Goal: Task Accomplishment & Management: Use online tool/utility

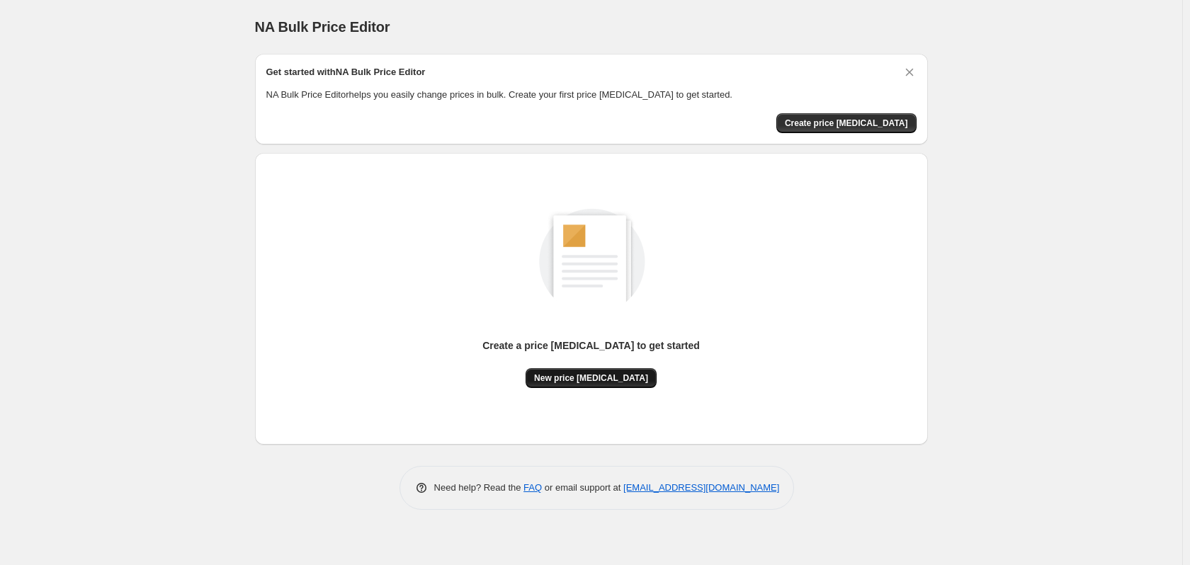
click at [603, 382] on span "New price [MEDICAL_DATA]" at bounding box center [591, 377] width 114 height 11
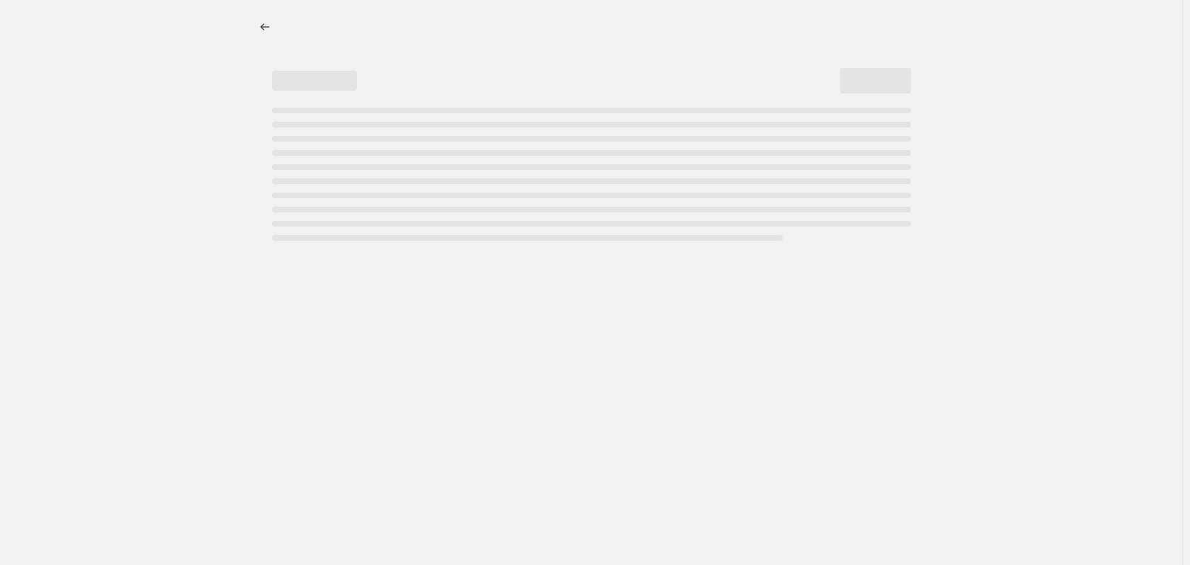
select select "percentage"
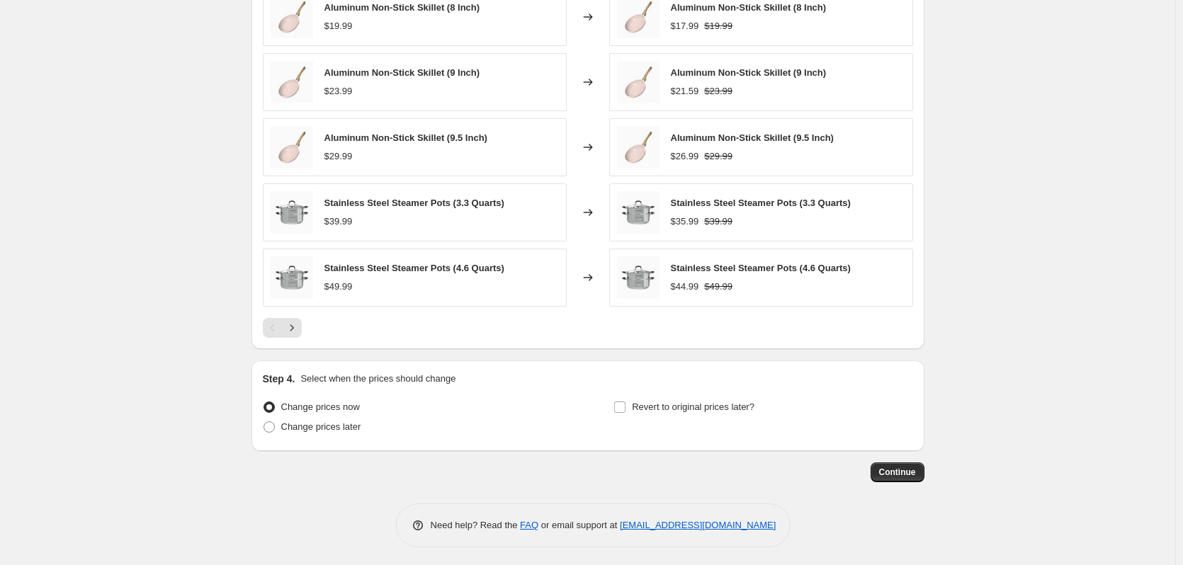
scroll to position [851, 0]
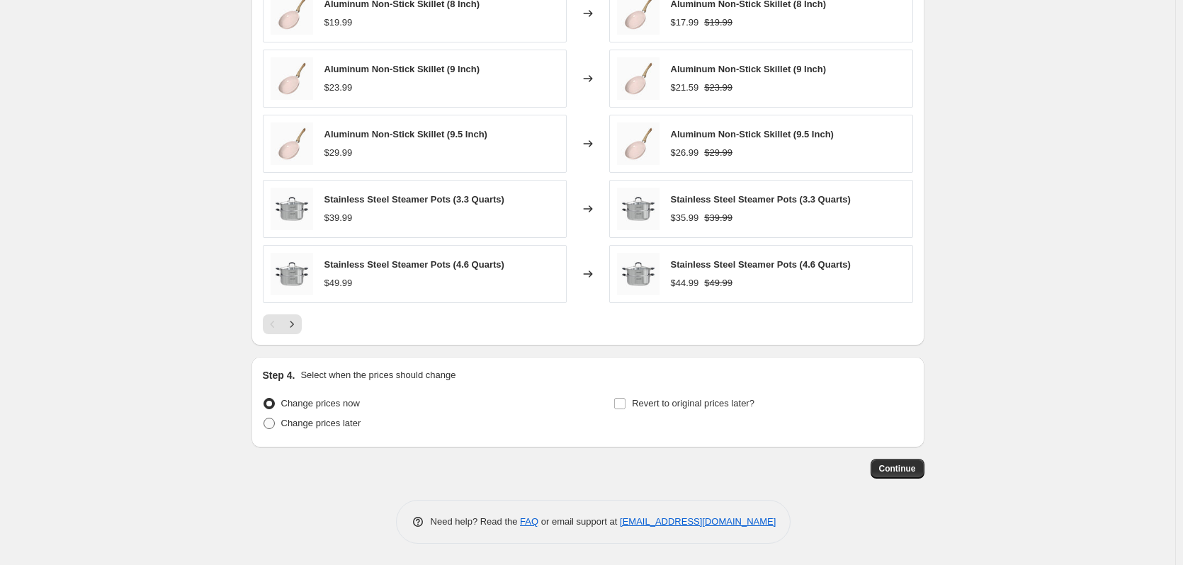
click at [338, 421] on span "Change prices later" at bounding box center [321, 423] width 80 height 11
click at [264, 419] on input "Change prices later" at bounding box center [263, 418] width 1 height 1
radio input "true"
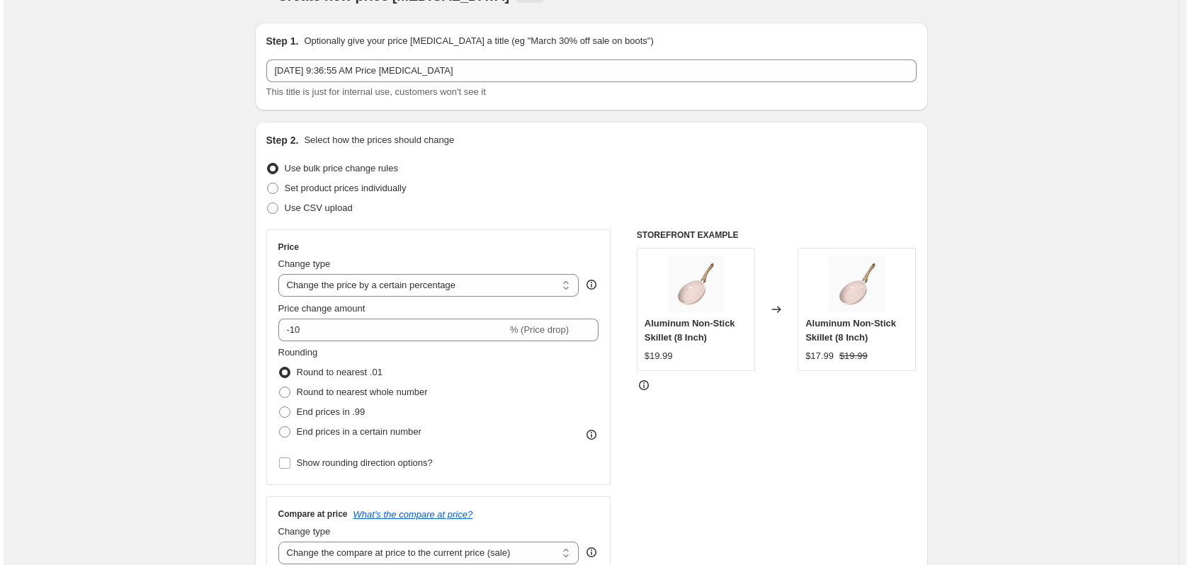
scroll to position [0, 0]
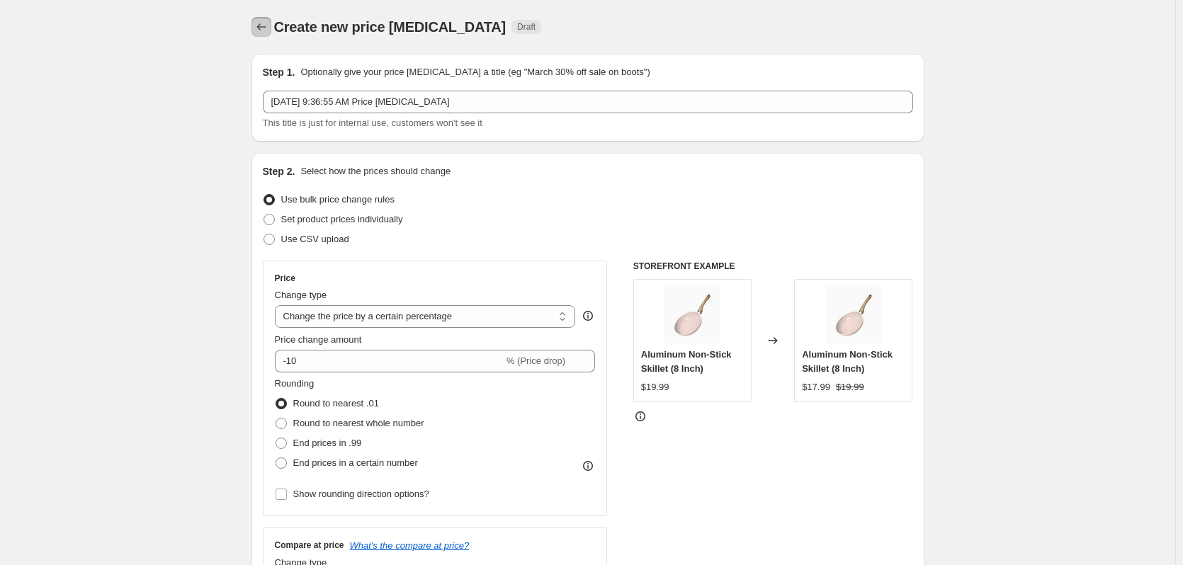
click at [267, 31] on icon "Price change jobs" at bounding box center [261, 27] width 14 height 14
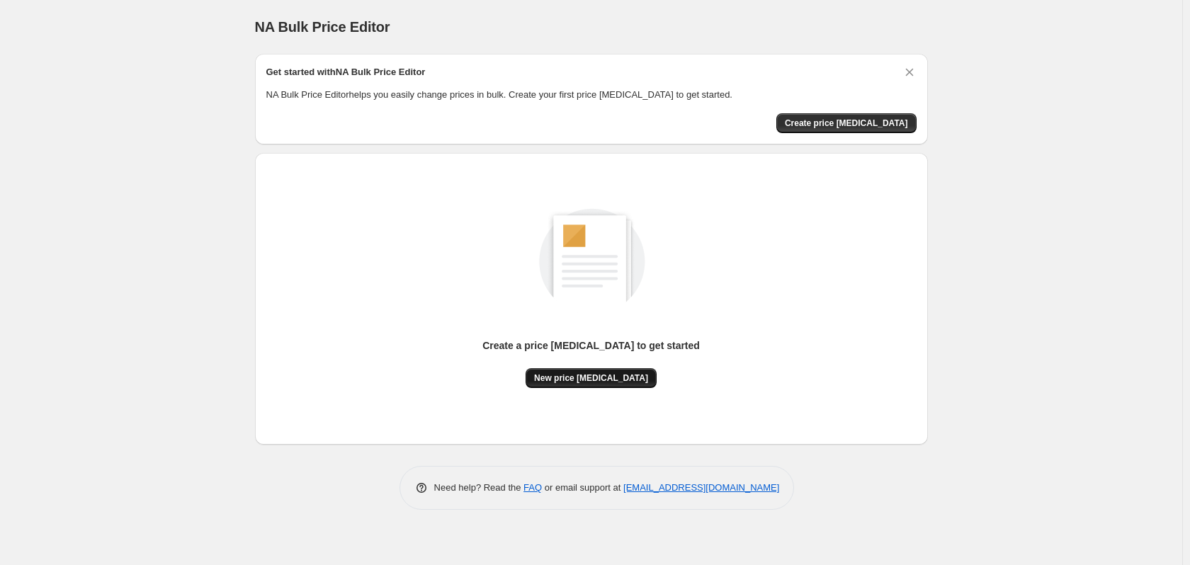
click at [605, 379] on span "New price change job" at bounding box center [591, 377] width 114 height 11
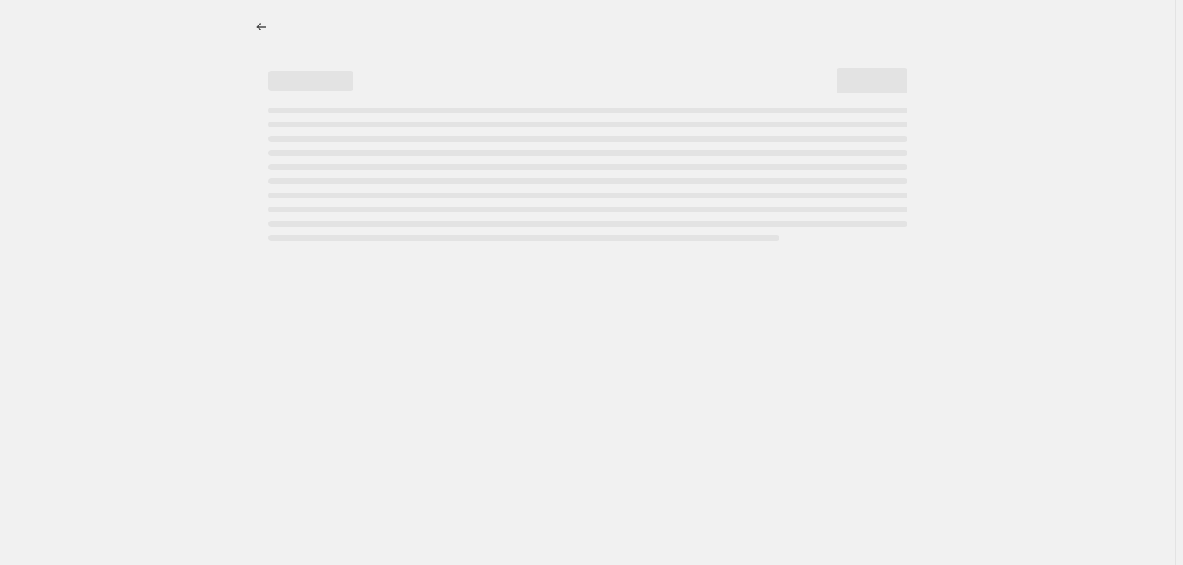
select select "percentage"
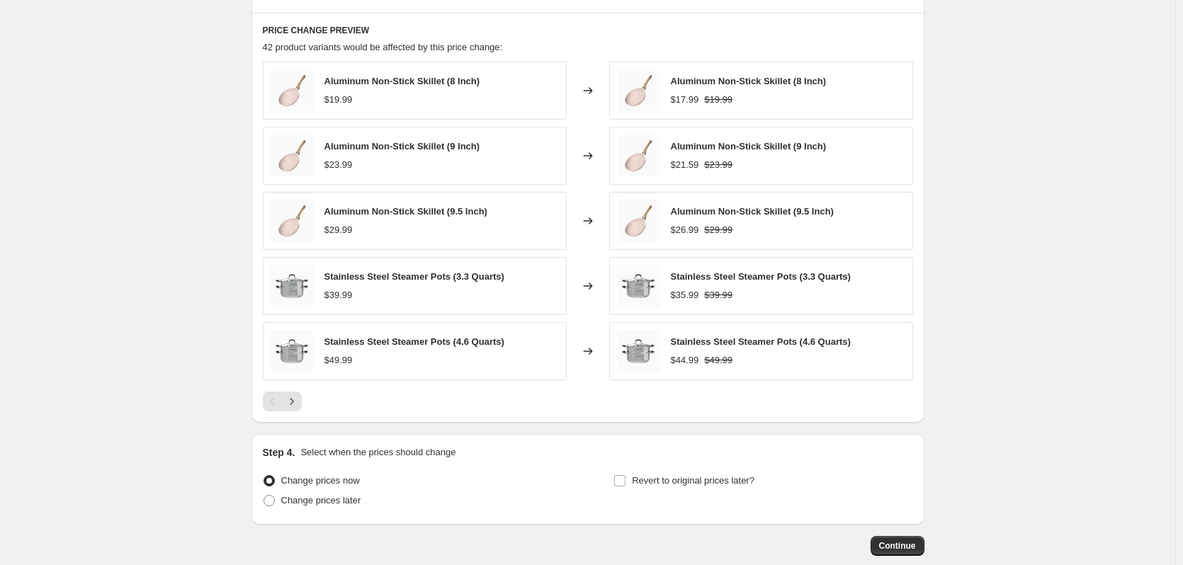
scroll to position [639, 0]
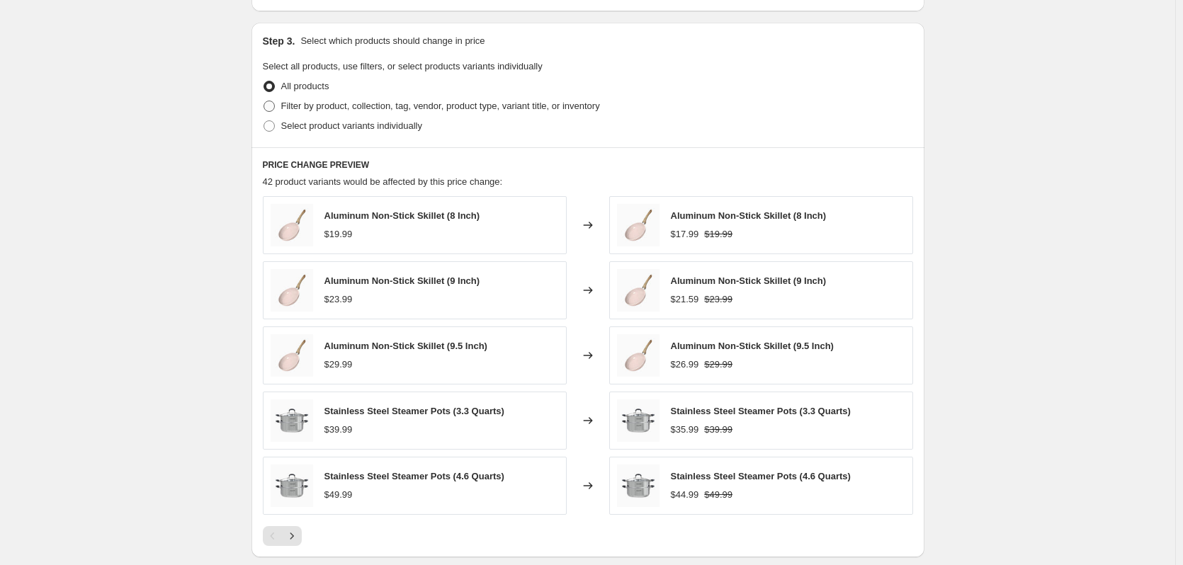
click at [338, 113] on label "Filter by product, collection, tag, vendor, product type, variant title, or inv…" at bounding box center [431, 106] width 337 height 20
click at [264, 101] on input "Filter by product, collection, tag, vendor, product type, variant title, or inv…" at bounding box center [263, 101] width 1 height 1
radio input "true"
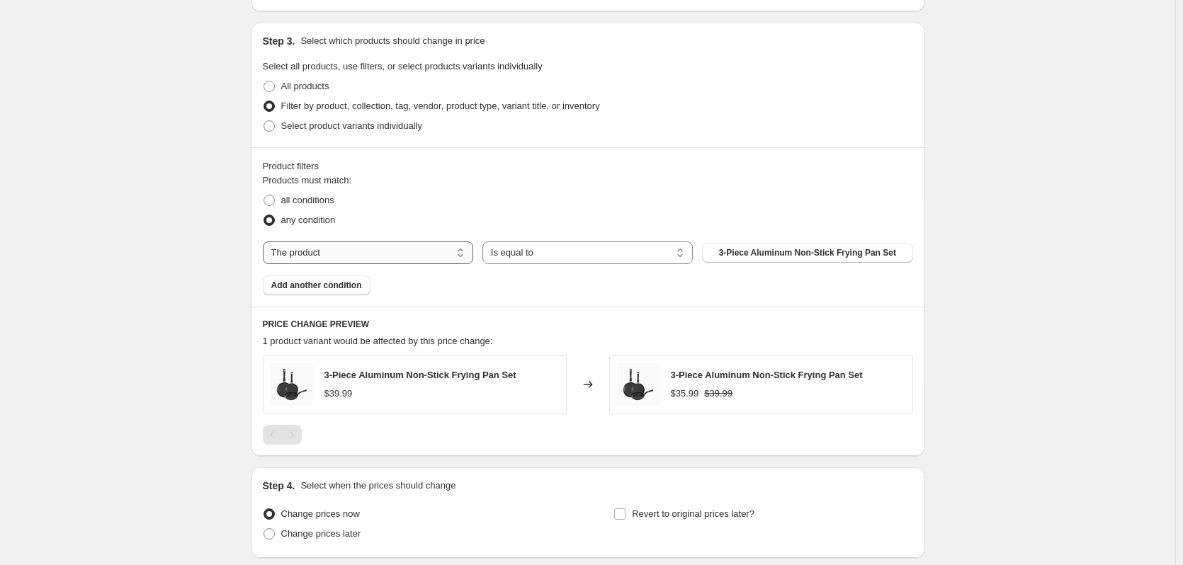
click at [362, 263] on select "The product The product's collection The product's tag The product's vendor The…" at bounding box center [368, 252] width 210 height 23
click at [266, 241] on select "The product The product's collection The product's tag The product's vendor The…" at bounding box center [368, 252] width 210 height 23
click at [331, 289] on span "Add another condition" at bounding box center [316, 285] width 91 height 11
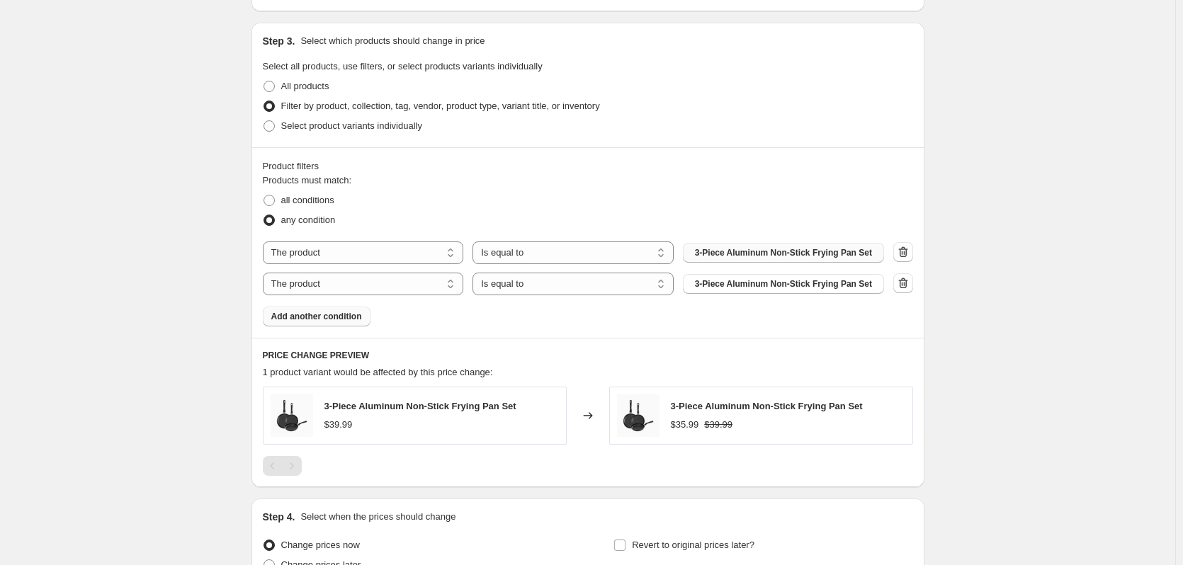
click at [794, 256] on span "3-Piece Aluminum Non-Stick Frying Pan Set" at bounding box center [783, 252] width 177 height 11
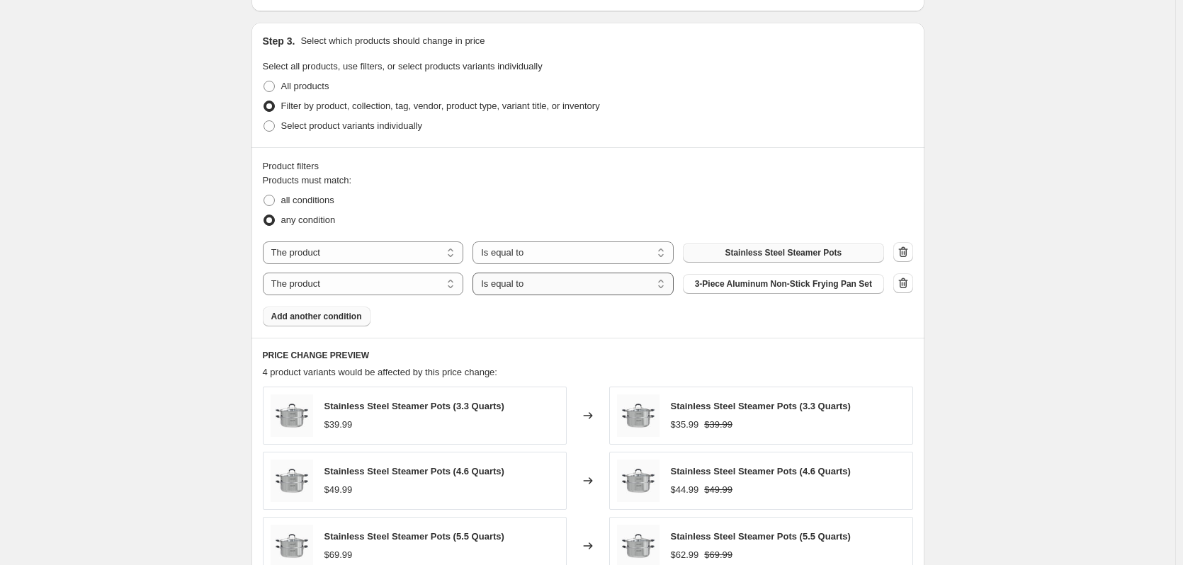
click at [606, 291] on select "Is equal to Is not equal to" at bounding box center [572, 284] width 201 height 23
click at [476, 273] on select "Is equal to Is not equal to" at bounding box center [572, 284] width 201 height 23
click at [768, 292] on button "3-Piece Aluminum Non-Stick Frying Pan Set" at bounding box center [783, 284] width 201 height 20
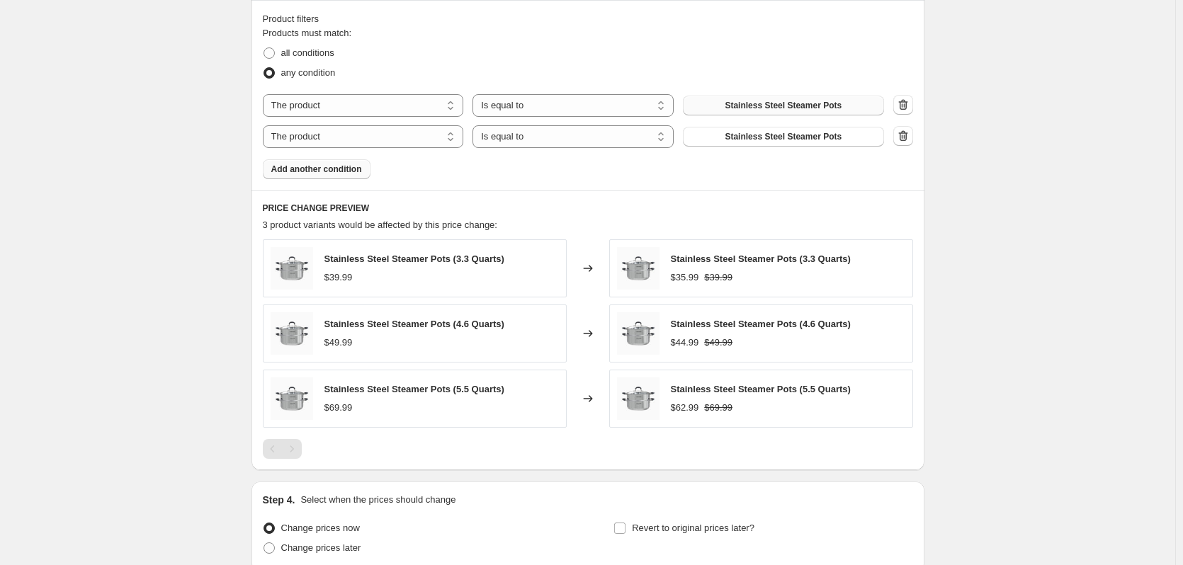
scroll to position [770, 0]
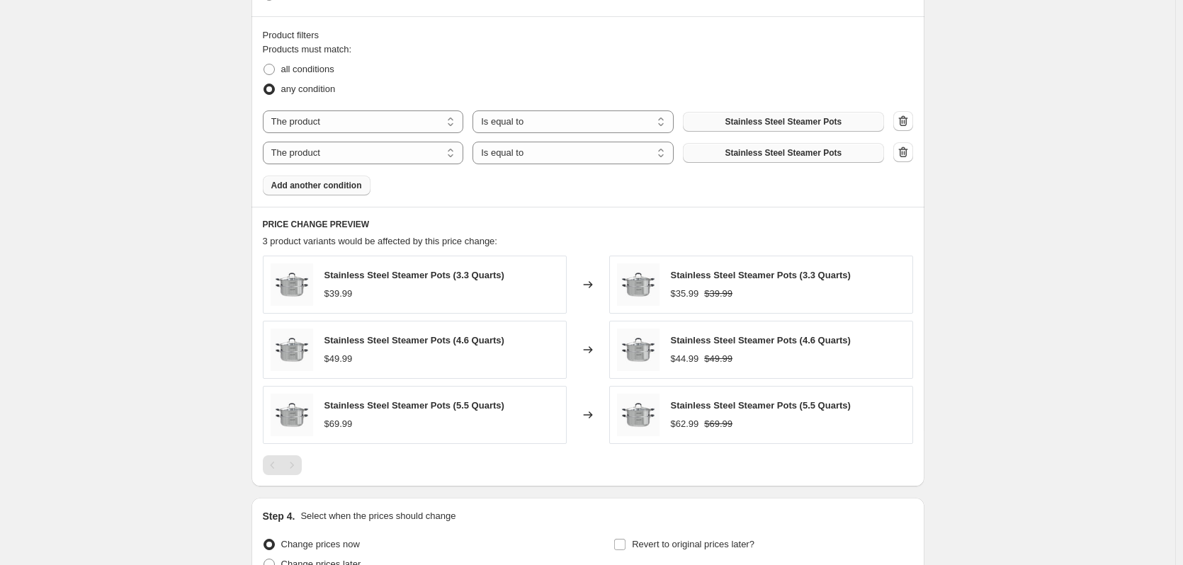
click at [774, 154] on span "Stainless Steel Steamer Pots" at bounding box center [782, 152] width 117 height 11
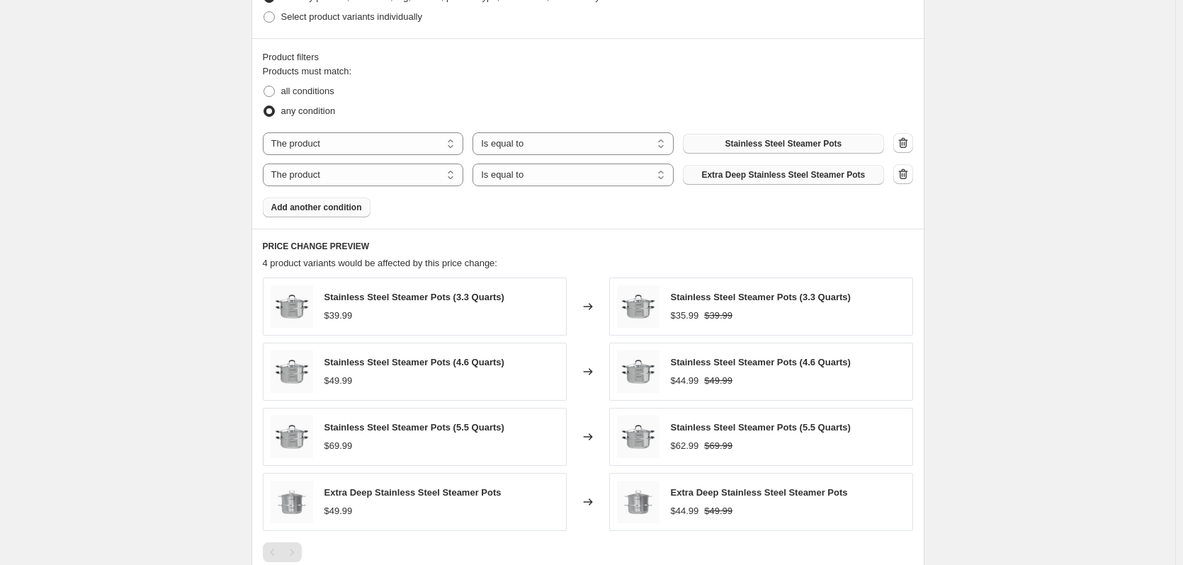
scroll to position [747, 0]
click at [358, 169] on select "The product The product's collection The product's tag The product's vendor The…" at bounding box center [363, 175] width 201 height 23
select select "title"
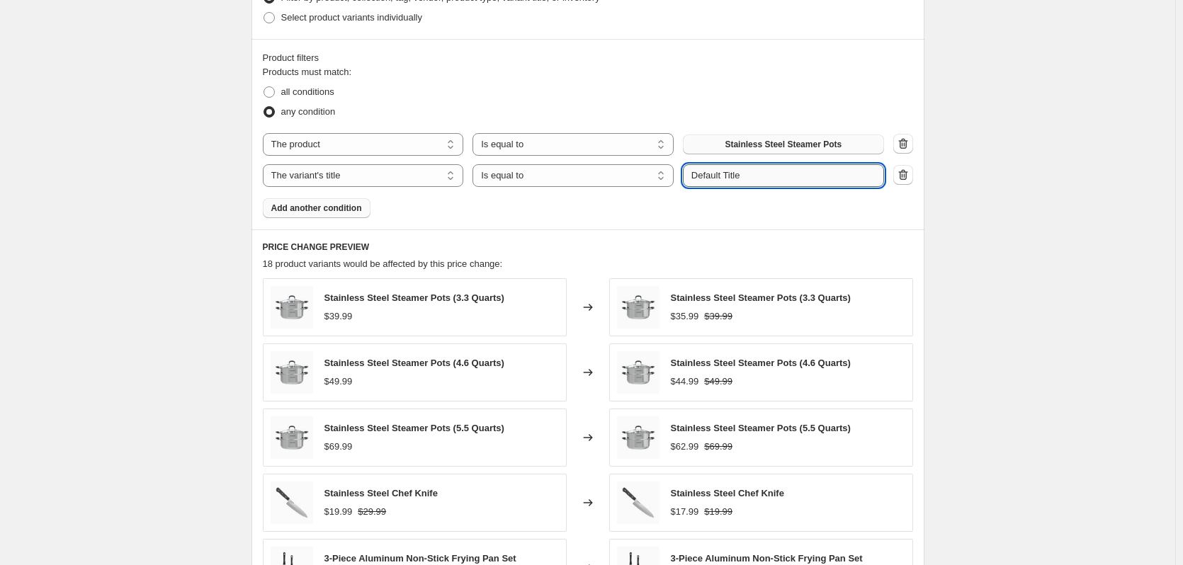
click at [784, 178] on input "Default Title" at bounding box center [783, 175] width 201 height 23
click at [906, 178] on icon "button" at bounding box center [903, 175] width 14 height 14
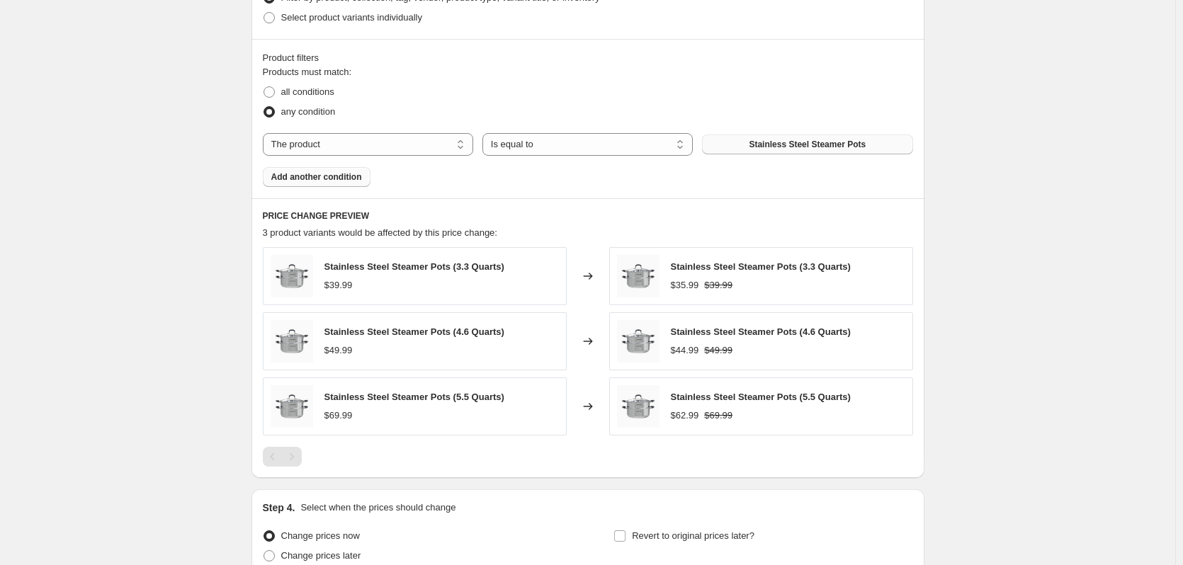
click at [308, 184] on button "Add another condition" at bounding box center [317, 177] width 108 height 20
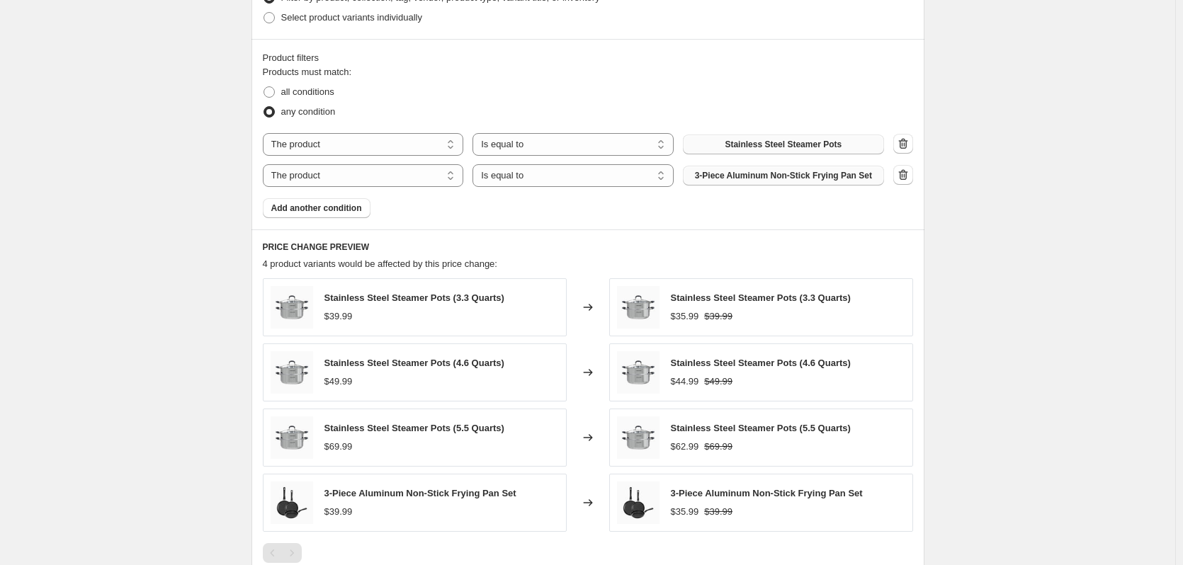
click at [773, 170] on button "3-Piece Aluminum Non-Stick Frying Pan Set" at bounding box center [783, 176] width 201 height 20
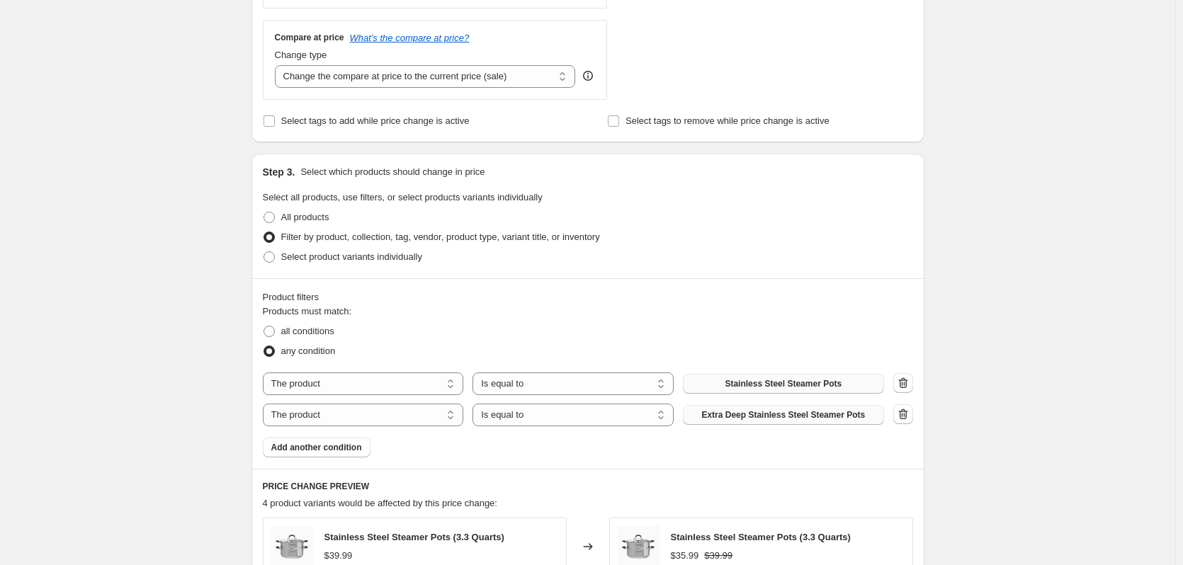
scroll to position [464, 0]
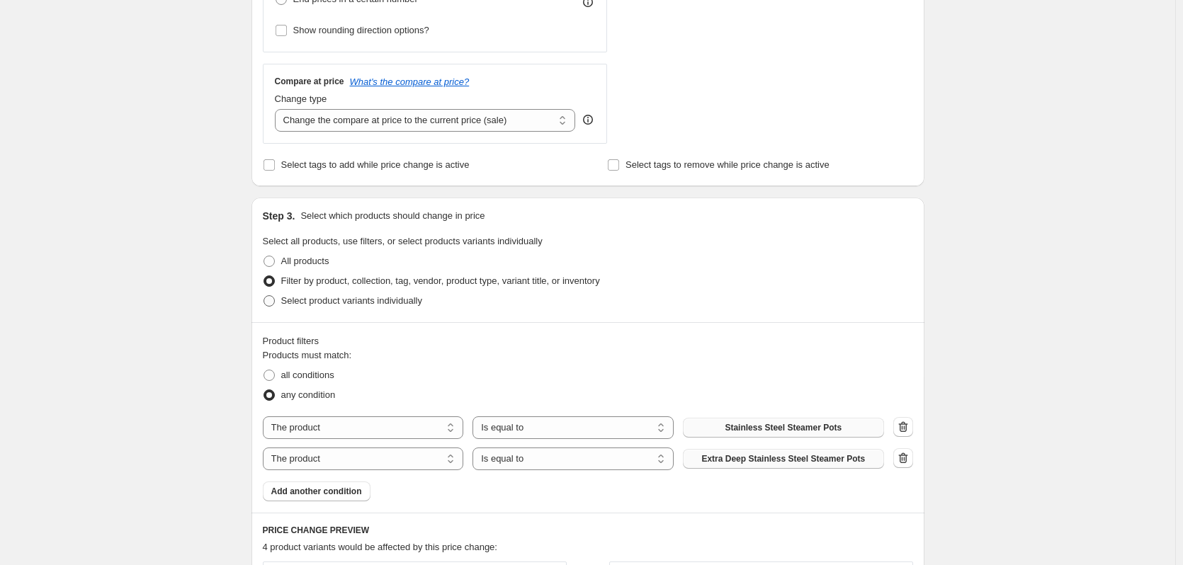
click at [363, 305] on span "Select product variants individually" at bounding box center [351, 300] width 141 height 11
click at [264, 296] on input "Select product variants individually" at bounding box center [263, 295] width 1 height 1
radio input "true"
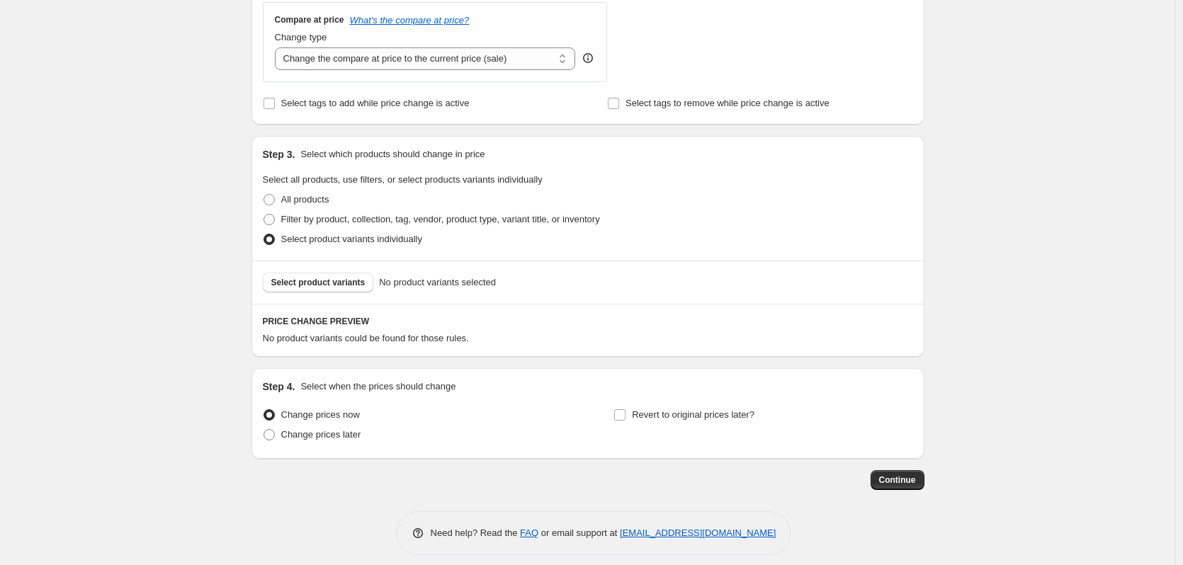
scroll to position [535, 0]
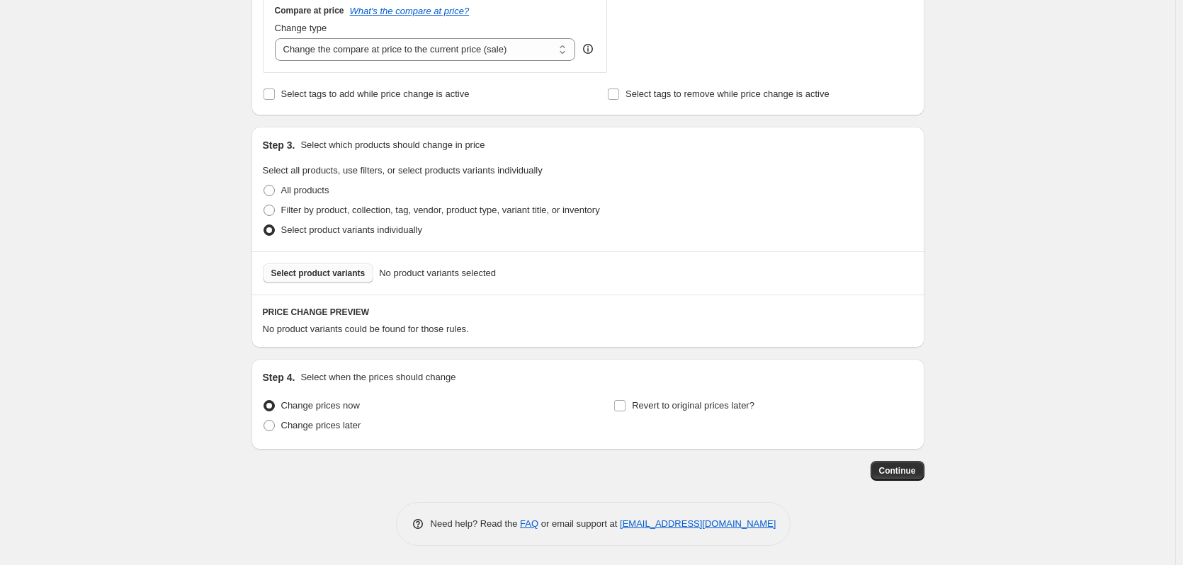
click at [335, 283] on button "Select product variants" at bounding box center [318, 273] width 111 height 20
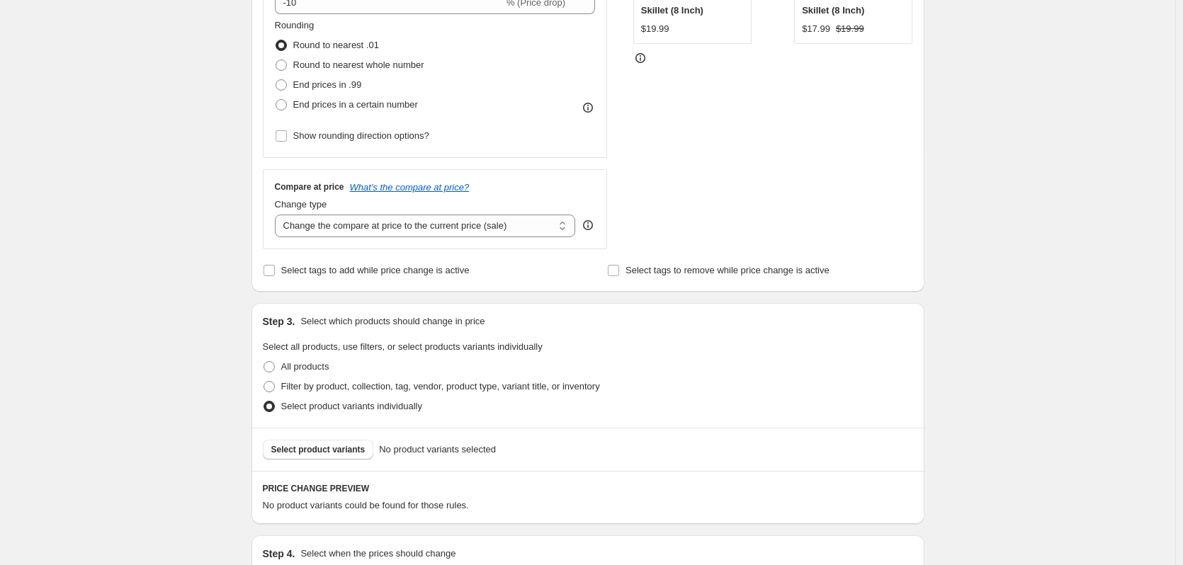
scroll to position [181, 0]
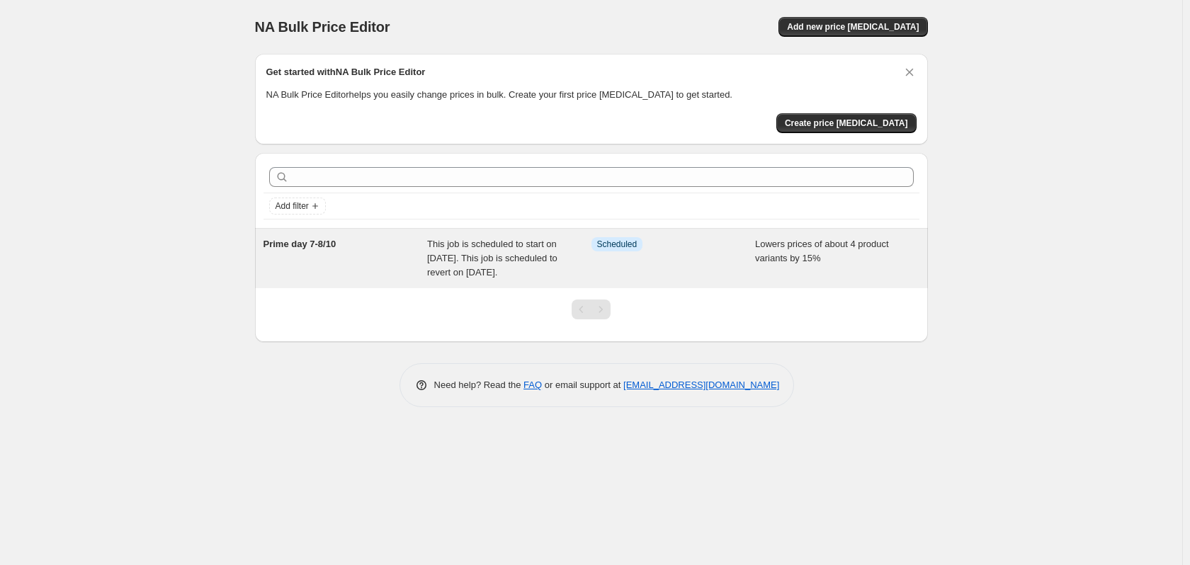
click at [444, 273] on span "This job is scheduled to start on October 7, 2025. This job is scheduled to rev…" at bounding box center [492, 258] width 130 height 39
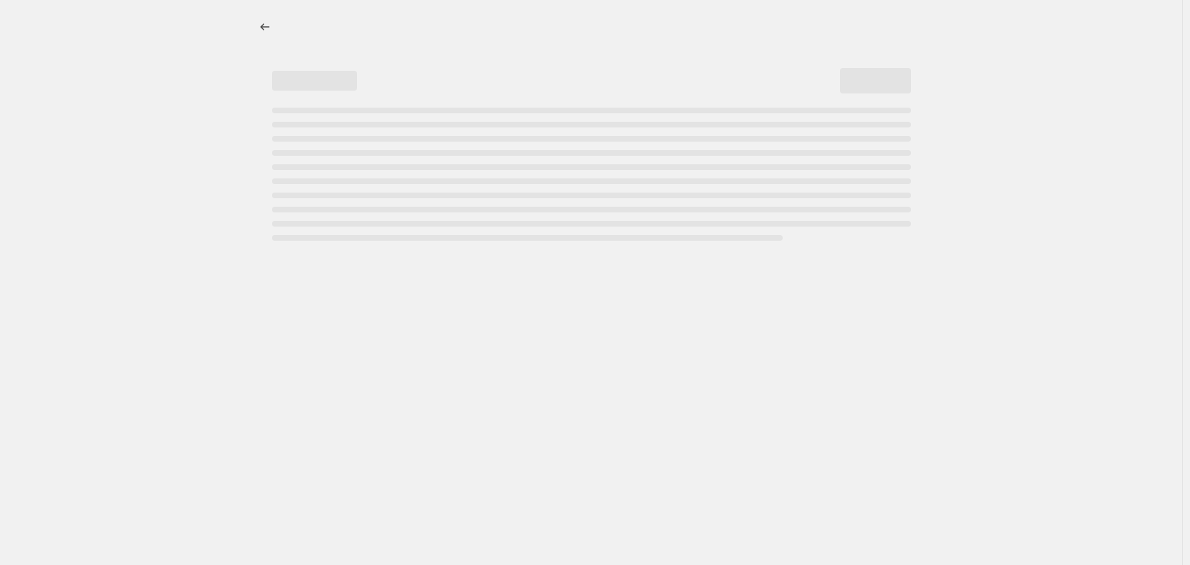
select select "percentage"
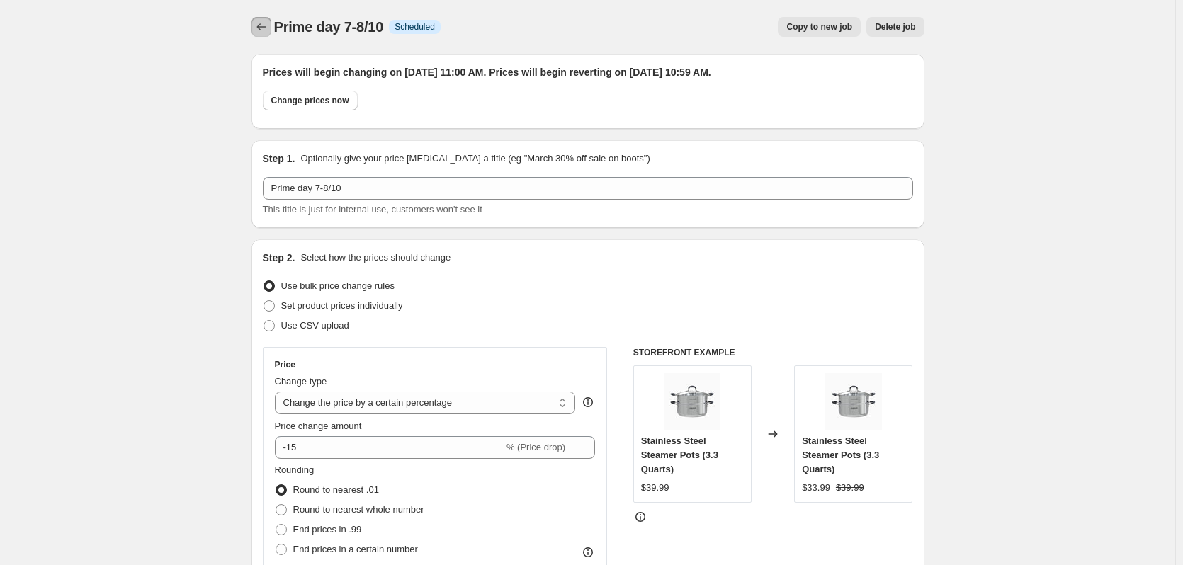
click at [261, 25] on icon "Price change jobs" at bounding box center [261, 27] width 14 height 14
